Goal: Task Accomplishment & Management: Use online tool/utility

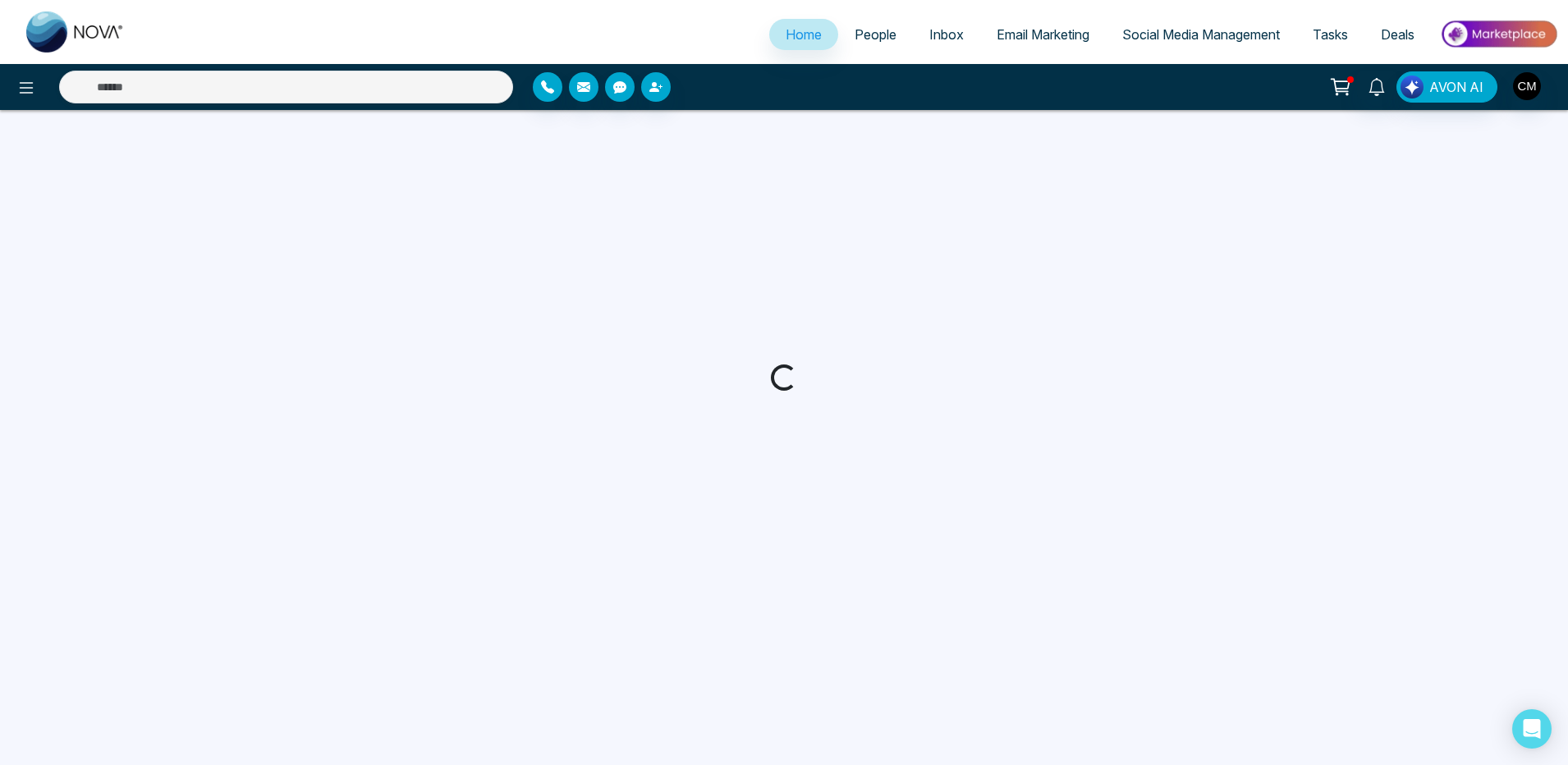
select select "*"
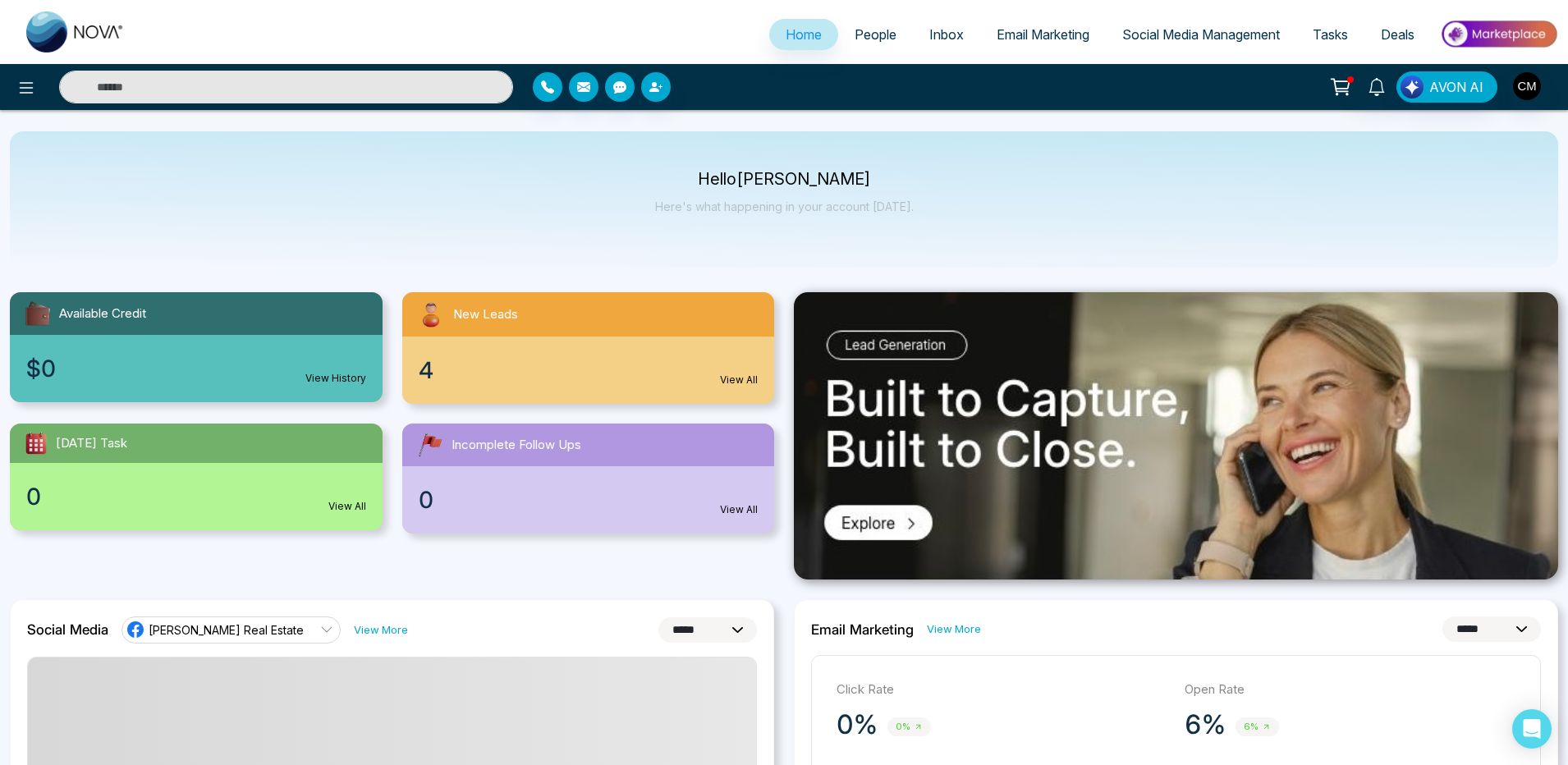
click at [1032, 40] on span "Email Marketing" at bounding box center [1043, 34] width 93 height 16
